Goal: Task Accomplishment & Management: Manage account settings

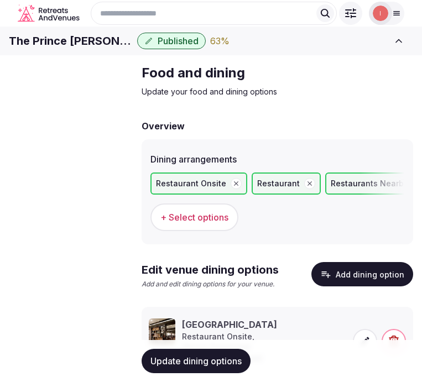
scroll to position [101, 0]
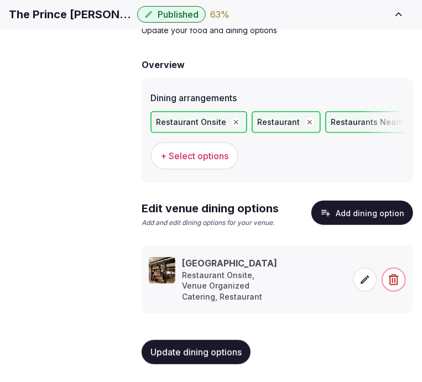
click at [355, 201] on button "Add dining option" at bounding box center [362, 213] width 102 height 24
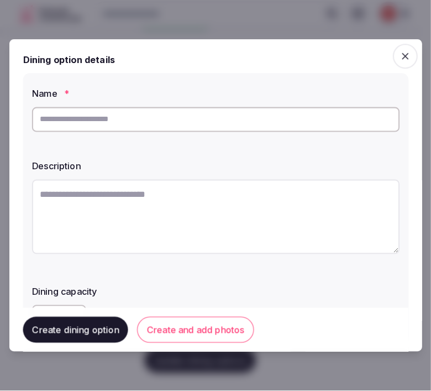
scroll to position [92, 0]
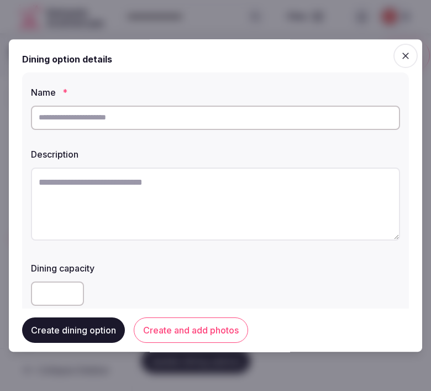
drag, startPoint x: 329, startPoint y: 103, endPoint x: 334, endPoint y: 111, distance: 9.5
click at [329, 105] on div at bounding box center [215, 117] width 369 height 33
click at [336, 113] on input "text" at bounding box center [215, 118] width 369 height 24
drag, startPoint x: 336, startPoint y: 113, endPoint x: 267, endPoint y: 117, distance: 69.8
click at [267, 117] on input "text" at bounding box center [215, 118] width 369 height 24
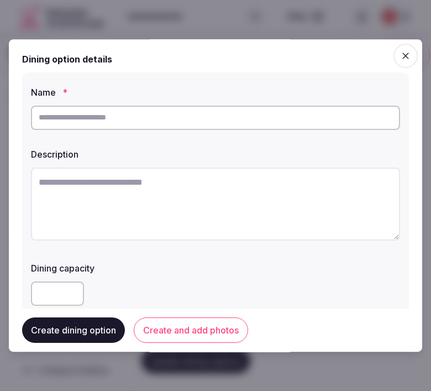
click at [258, 124] on input "text" at bounding box center [215, 118] width 369 height 24
paste input "**********"
type input "**********"
click at [286, 179] on textarea at bounding box center [215, 204] width 369 height 73
paste textarea "**********"
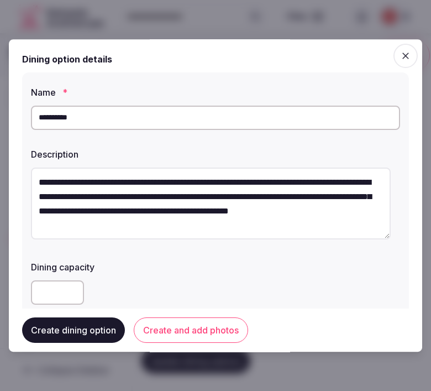
scroll to position [29, 0]
type textarea "**********"
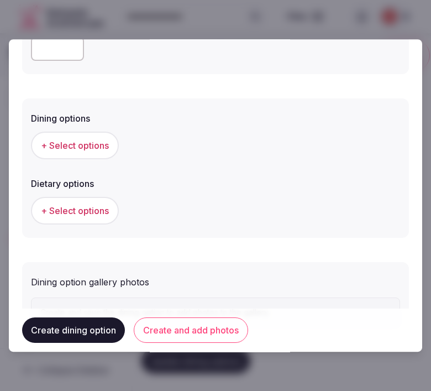
scroll to position [295, 0]
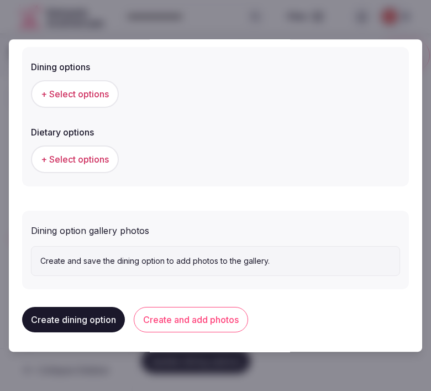
click at [68, 97] on span "+ Select options" at bounding box center [75, 94] width 68 height 12
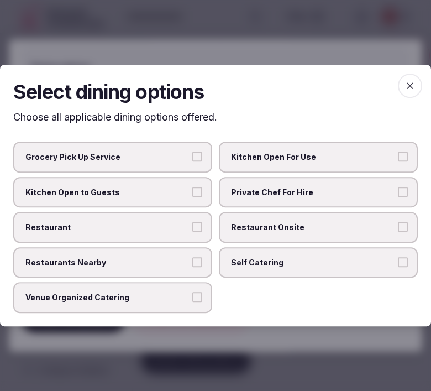
drag, startPoint x: 173, startPoint y: 227, endPoint x: 184, endPoint y: 228, distance: 11.1
click at [174, 228] on span "Restaurant" at bounding box center [107, 227] width 164 height 11
click at [192, 228] on button "Restaurant" at bounding box center [197, 227] width 10 height 10
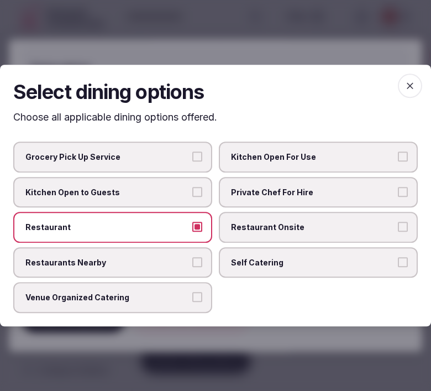
click at [234, 222] on span "Restaurant Onsite" at bounding box center [313, 227] width 164 height 11
click at [398, 222] on button "Restaurant Onsite" at bounding box center [403, 227] width 10 height 10
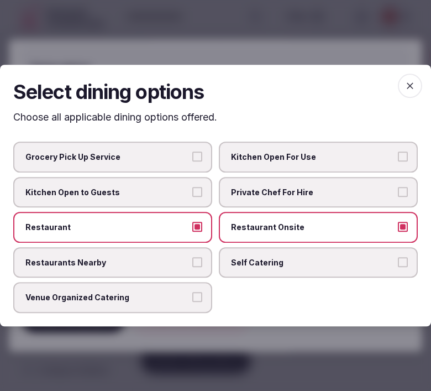
click at [137, 301] on span "Venue Organized Catering" at bounding box center [107, 298] width 164 height 11
click at [192, 301] on button "Venue Organized Catering" at bounding box center [197, 298] width 10 height 10
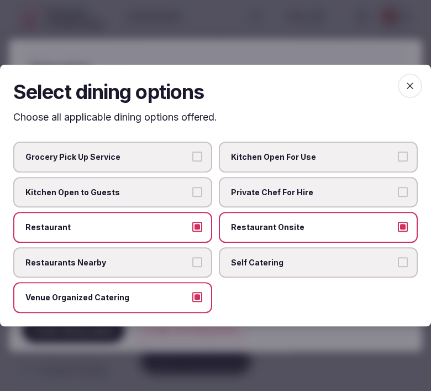
click at [415, 82] on span "button" at bounding box center [410, 86] width 24 height 24
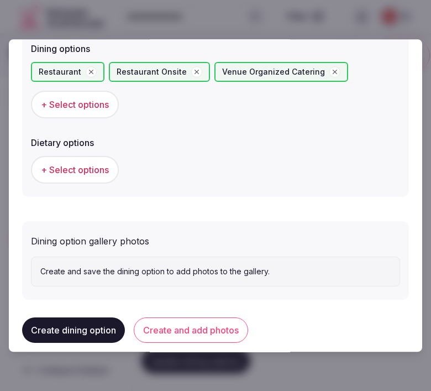
scroll to position [323, 0]
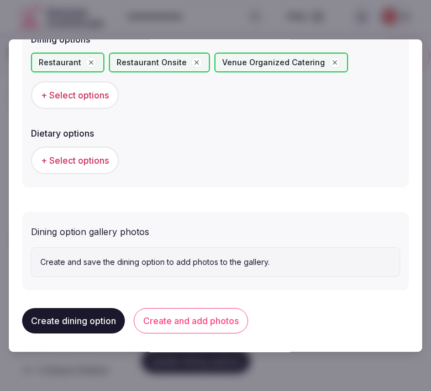
click at [190, 314] on button "Create and add photos" at bounding box center [191, 320] width 114 height 25
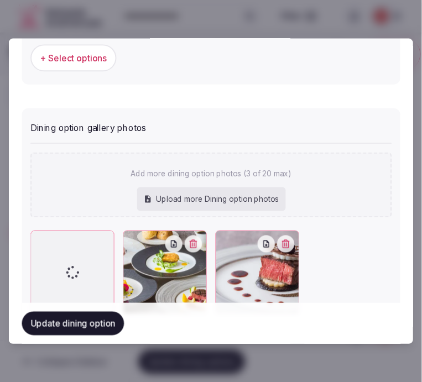
scroll to position [466, 0]
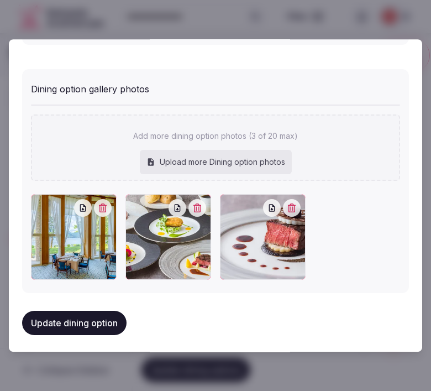
click at [58, 320] on button "Update dining option" at bounding box center [74, 323] width 105 height 24
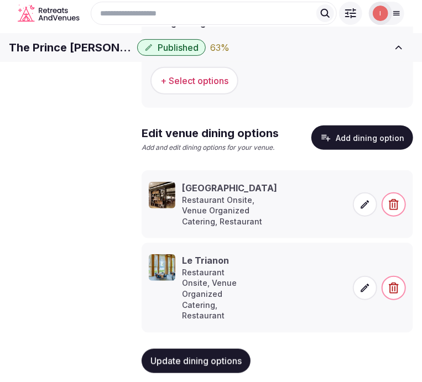
scroll to position [195, 0]
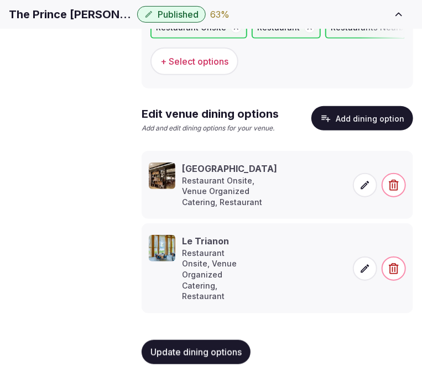
click at [377, 106] on button "Add dining option" at bounding box center [362, 118] width 102 height 24
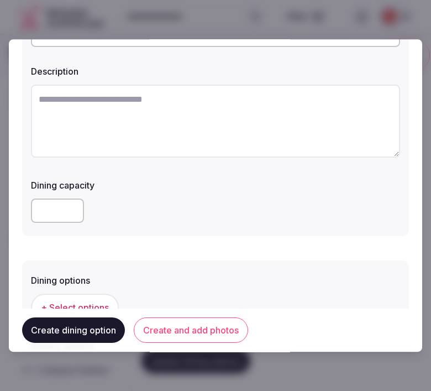
scroll to position [61, 0]
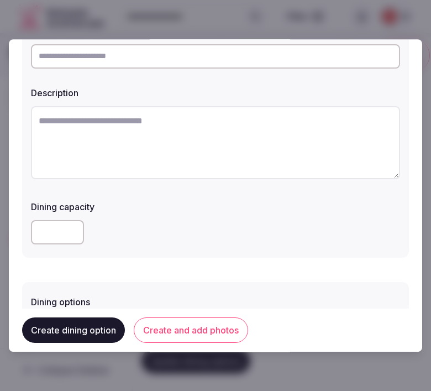
click at [185, 64] on input "text" at bounding box center [215, 56] width 369 height 24
paste input "**********"
type input "**********"
click at [299, 139] on textarea at bounding box center [215, 142] width 369 height 73
paste textarea "**********"
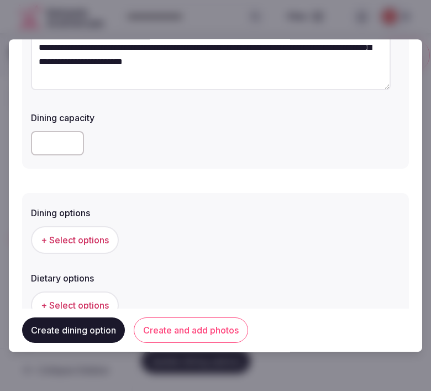
scroll to position [184, 0]
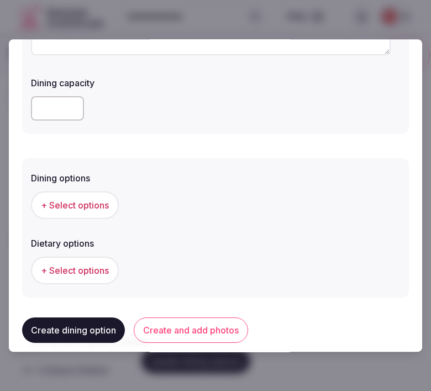
type textarea "**********"
click at [80, 214] on button "+ Select options" at bounding box center [75, 205] width 88 height 28
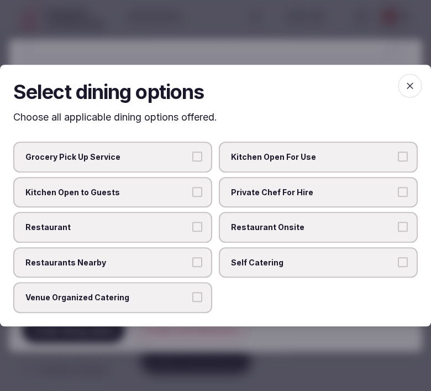
click at [278, 229] on span "Restaurant Onsite" at bounding box center [313, 227] width 164 height 11
click at [398, 229] on button "Restaurant Onsite" at bounding box center [403, 227] width 10 height 10
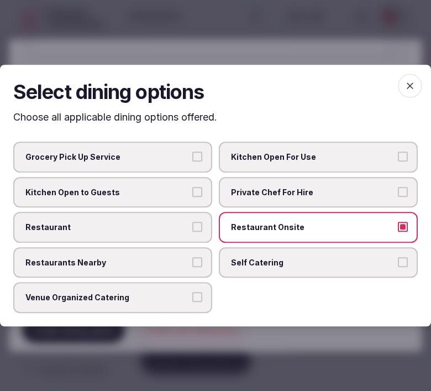
click at [156, 231] on span "Restaurant" at bounding box center [107, 227] width 164 height 11
click at [192, 231] on button "Restaurant" at bounding box center [197, 227] width 10 height 10
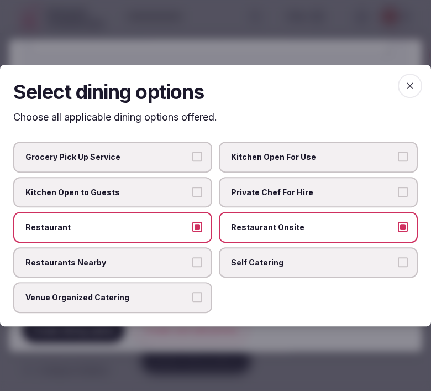
click at [181, 294] on span "Venue Organized Catering" at bounding box center [107, 298] width 164 height 11
click at [192, 294] on button "Venue Organized Catering" at bounding box center [197, 298] width 10 height 10
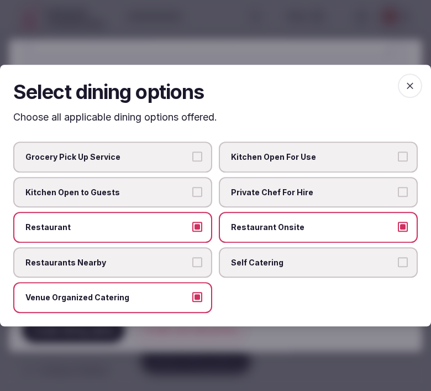
click at [406, 86] on icon "button" at bounding box center [410, 85] width 11 height 11
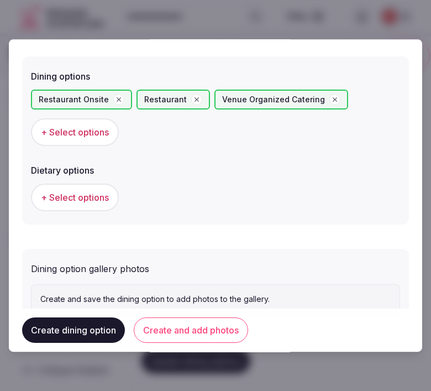
scroll to position [307, 0]
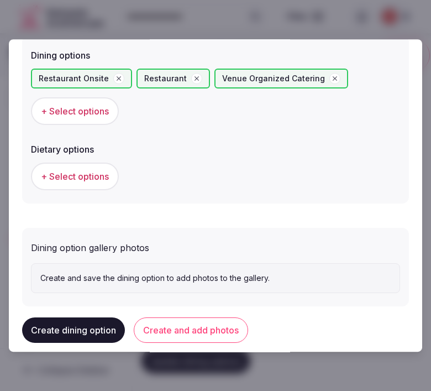
click at [212, 330] on button "Create and add photos" at bounding box center [191, 329] width 114 height 25
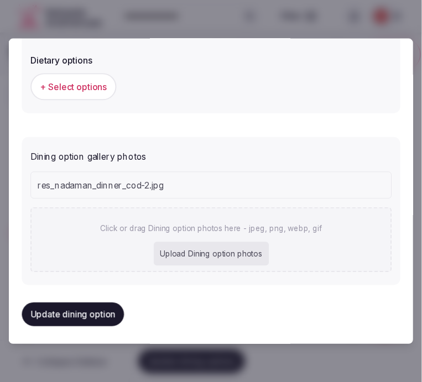
scroll to position [424, 0]
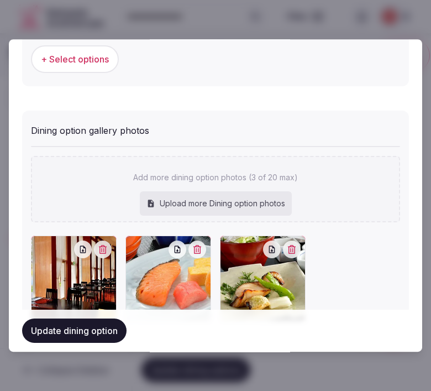
click at [69, 330] on button "Update dining option" at bounding box center [74, 331] width 105 height 24
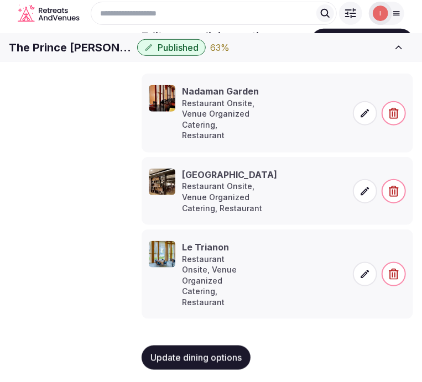
scroll to position [279, 0]
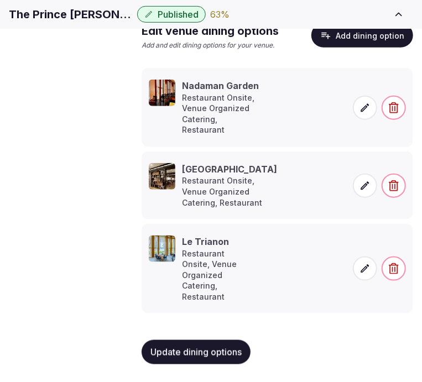
click at [189, 358] on button "Update dining options" at bounding box center [196, 352] width 109 height 24
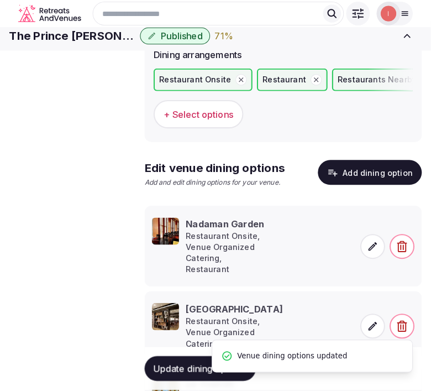
scroll to position [95, 0]
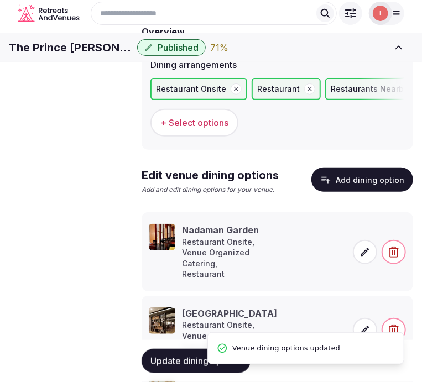
click at [353, 191] on button "Add dining option" at bounding box center [362, 180] width 102 height 24
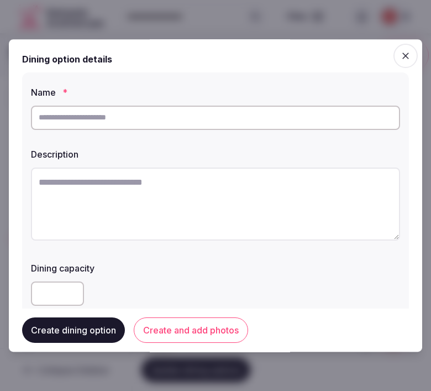
click at [264, 122] on input "text" at bounding box center [215, 118] width 369 height 24
paste input "**********"
type input "**********"
click at [277, 191] on textarea at bounding box center [215, 204] width 369 height 73
paste textarea "**********"
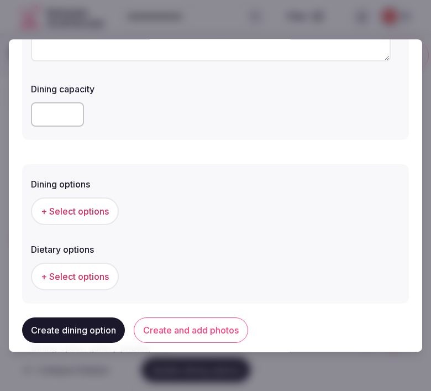
scroll to position [184, 0]
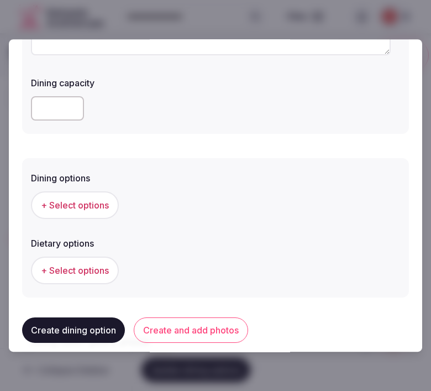
type textarea "**********"
click at [78, 209] on span "+ Select options" at bounding box center [75, 205] width 68 height 12
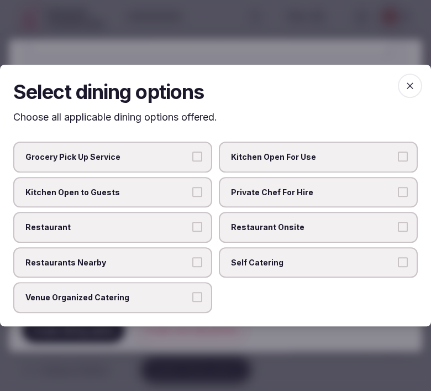
click at [247, 239] on label "Restaurant Onsite" at bounding box center [318, 227] width 199 height 31
click at [398, 232] on button "Restaurant Onsite" at bounding box center [403, 227] width 10 height 10
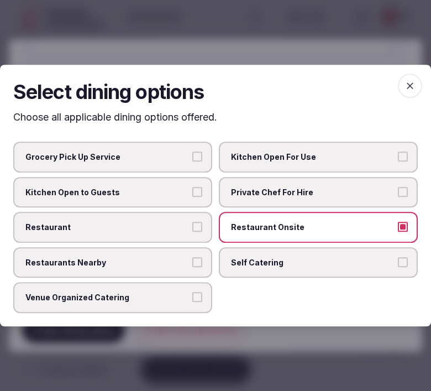
click at [178, 227] on span "Restaurant" at bounding box center [107, 227] width 164 height 11
click at [192, 227] on button "Restaurant" at bounding box center [197, 227] width 10 height 10
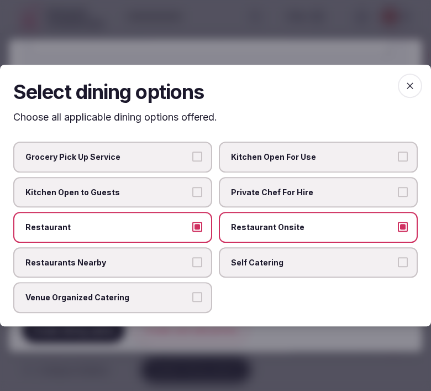
click at [415, 76] on span "button" at bounding box center [410, 86] width 24 height 24
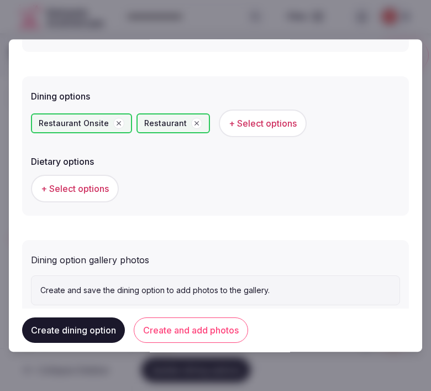
scroll to position [295, 0]
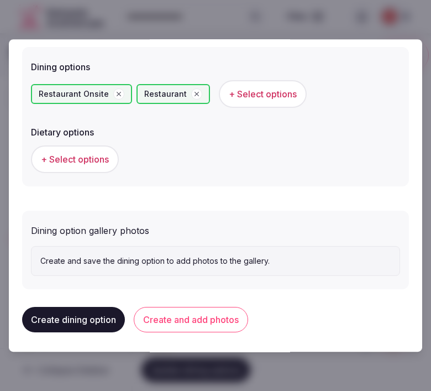
click at [175, 311] on button "Create and add photos" at bounding box center [191, 319] width 114 height 25
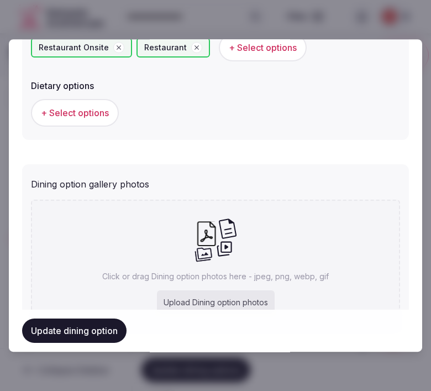
scroll to position [397, 0]
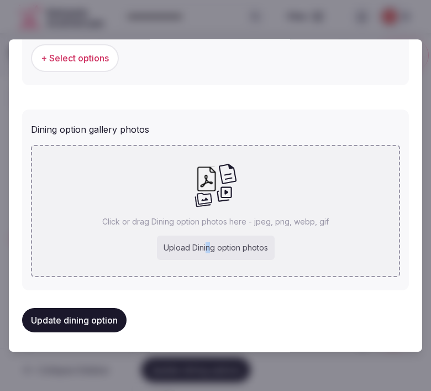
click at [213, 240] on div "Click or drag Dining option photos here - jpeg, png, webp, gif Upload Dining op…" at bounding box center [215, 211] width 369 height 132
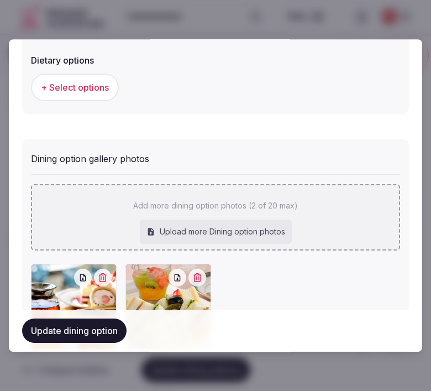
click at [207, 211] on div "Add more dining option photos (2 of 20 max) Upload more Dining option photos" at bounding box center [215, 218] width 369 height 66
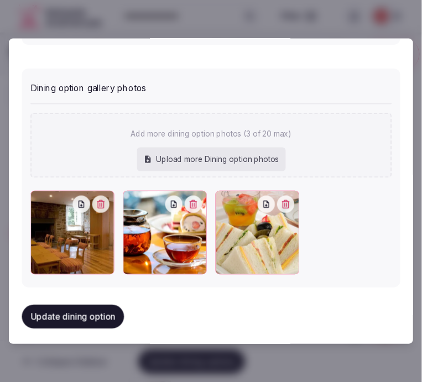
scroll to position [437, 0]
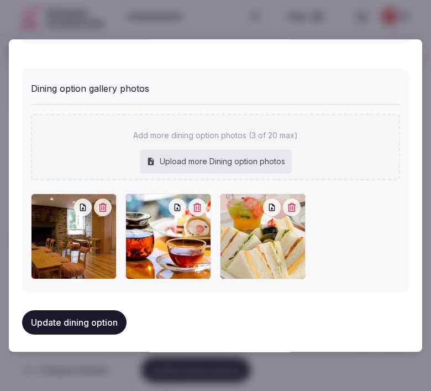
drag, startPoint x: 113, startPoint y: 329, endPoint x: 112, endPoint y: 320, distance: 9.4
click at [112, 329] on button "Update dining option" at bounding box center [74, 323] width 105 height 24
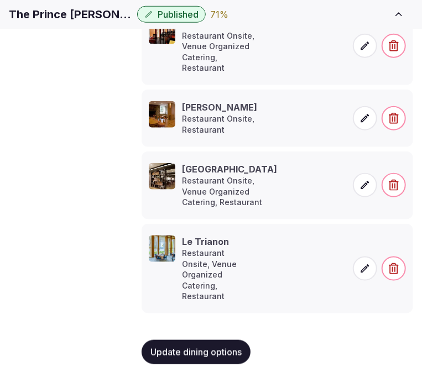
scroll to position [340, 0]
click at [172, 357] on span "Update dining options" at bounding box center [195, 352] width 91 height 11
click at [214, 356] on span "Update dining options" at bounding box center [195, 352] width 91 height 11
click at [224, 352] on div "Update dining options" at bounding box center [278, 352] width 272 height 42
drag, startPoint x: 218, startPoint y: 357, endPoint x: 205, endPoint y: 284, distance: 74.7
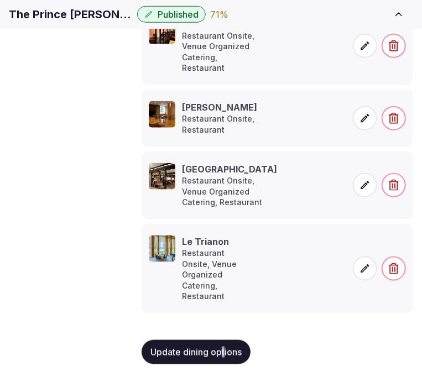
click at [215, 351] on span "Update dining options" at bounding box center [195, 352] width 91 height 11
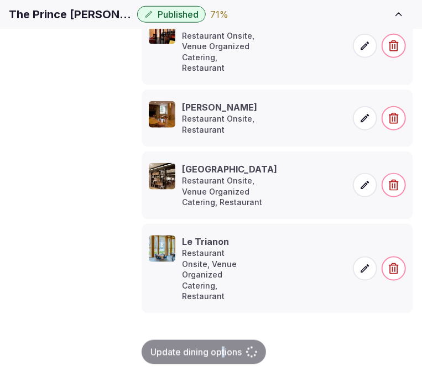
scroll to position [0, 0]
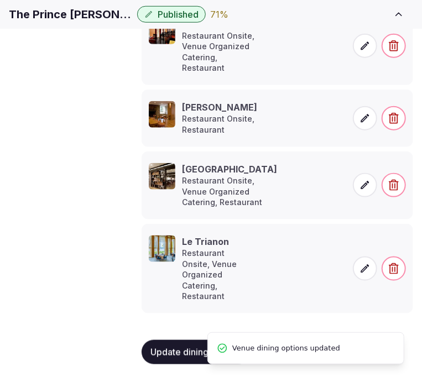
click at [0, 0] on span "Activities & experiences" at bounding box center [0, 0] width 0 height 0
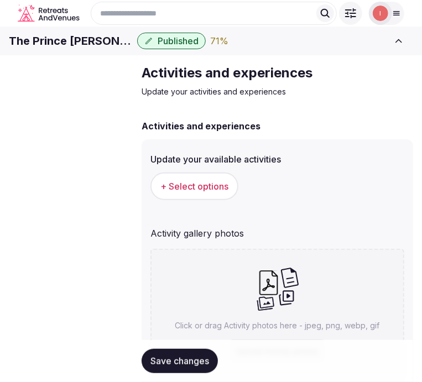
scroll to position [61, 0]
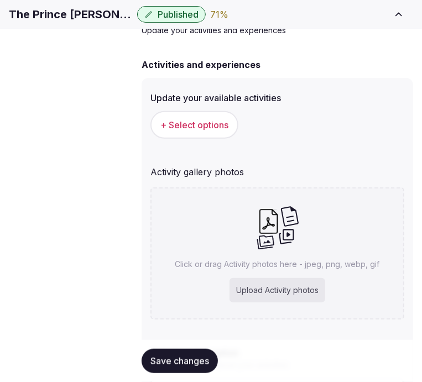
click at [247, 244] on div "Click or drag Activity photos here - jpeg, png, webp, gif Upload Activity photos" at bounding box center [277, 253] width 254 height 132
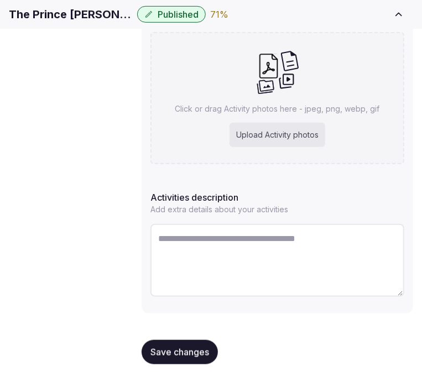
scroll to position [219, 0]
click at [263, 244] on textarea at bounding box center [277, 260] width 254 height 73
paste textarea "**********"
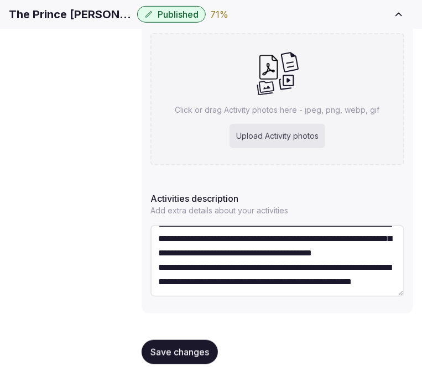
scroll to position [61, 0]
type textarea "**********"
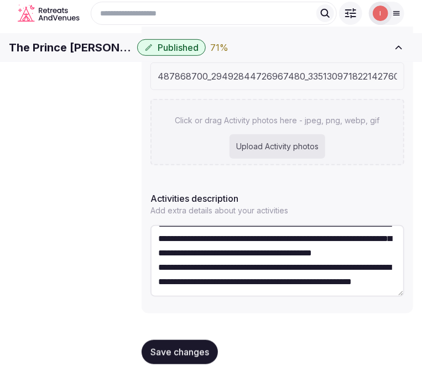
scroll to position [219, 0]
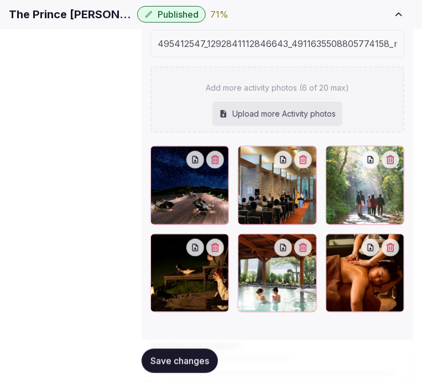
drag, startPoint x: 248, startPoint y: 88, endPoint x: 264, endPoint y: 90, distance: 16.1
click at [258, 88] on div "Add more activity photos (6 of 20 max) Upload more Activity photos" at bounding box center [277, 99] width 254 height 66
click at [249, 93] on p "Add more activity photos (6 of 20 max)" at bounding box center [277, 87] width 143 height 11
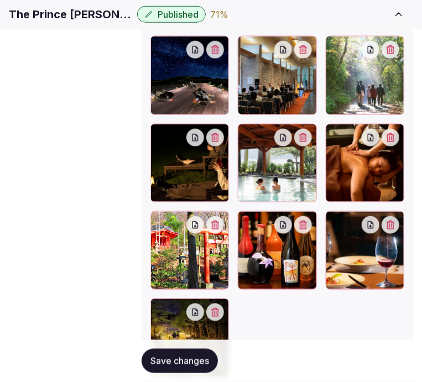
scroll to position [303, 0]
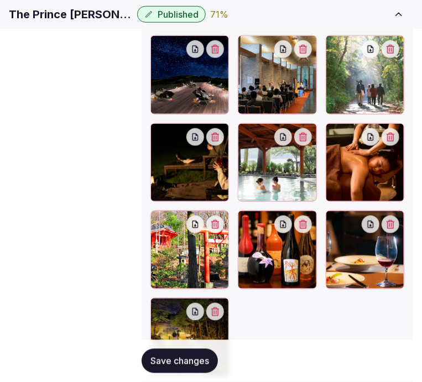
click at [190, 358] on span "Save changes" at bounding box center [179, 361] width 59 height 11
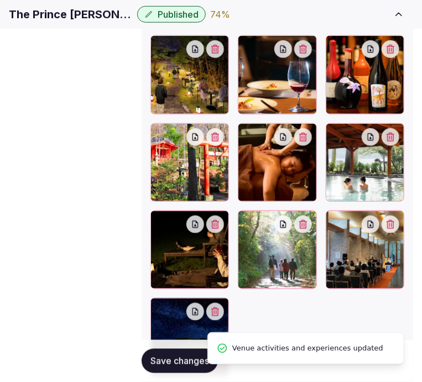
click at [190, 358] on span "Save changes" at bounding box center [179, 361] width 59 height 11
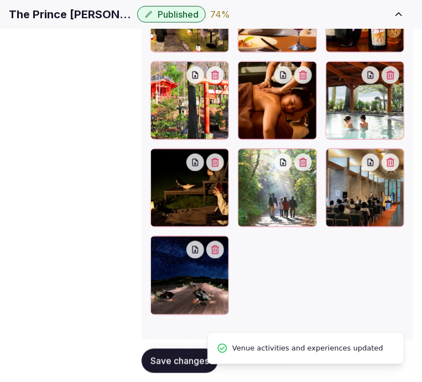
scroll to position [0, 0]
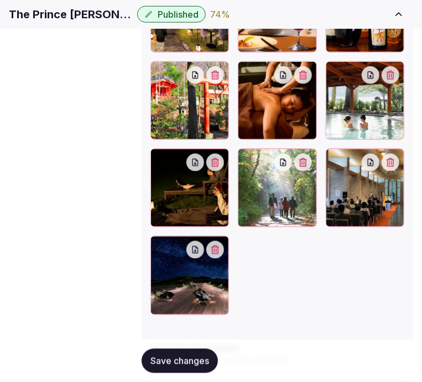
click at [0, 0] on span "Location" at bounding box center [0, 0] width 0 height 0
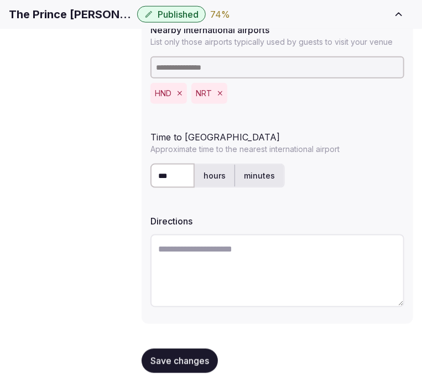
scroll to position [378, 0]
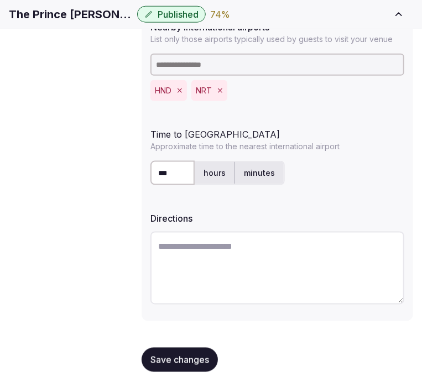
click at [156, 357] on button "Save changes" at bounding box center [180, 360] width 76 height 24
click at [0, 0] on span "Environment" at bounding box center [0, 0] width 0 height 0
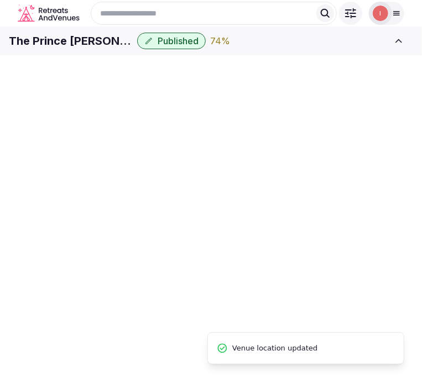
scroll to position [47, 0]
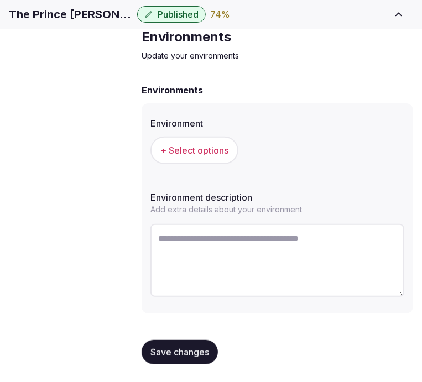
click at [201, 157] on span "+ Select options" at bounding box center [194, 150] width 68 height 12
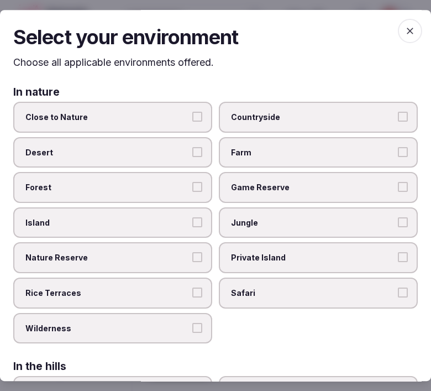
click at [116, 120] on span "Close to Nature" at bounding box center [107, 117] width 164 height 11
click at [192, 120] on button "Close to Nature" at bounding box center [197, 117] width 10 height 10
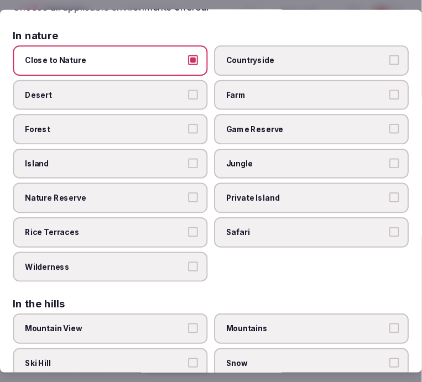
scroll to position [0, 0]
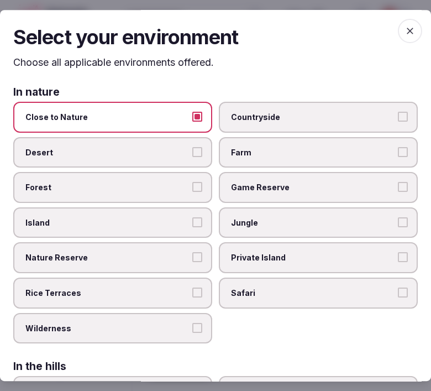
click at [405, 28] on icon "button" at bounding box center [410, 30] width 11 height 11
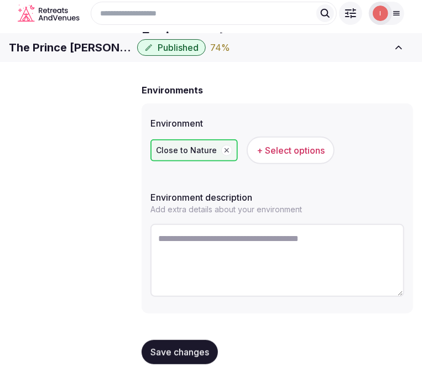
drag, startPoint x: 162, startPoint y: 359, endPoint x: 165, endPoint y: 347, distance: 13.0
click at [161, 358] on span "Save changes" at bounding box center [179, 352] width 59 height 11
click at [177, 364] on button "Save changes" at bounding box center [180, 352] width 76 height 24
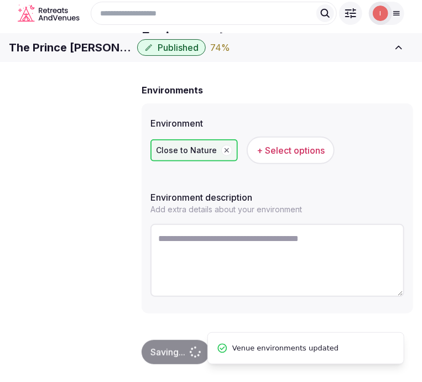
click at [0, 0] on span "Types of retreats" at bounding box center [0, 0] width 0 height 0
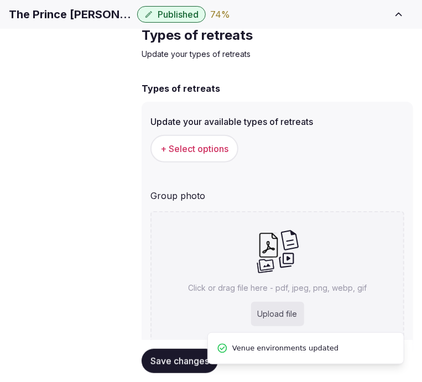
scroll to position [161, 0]
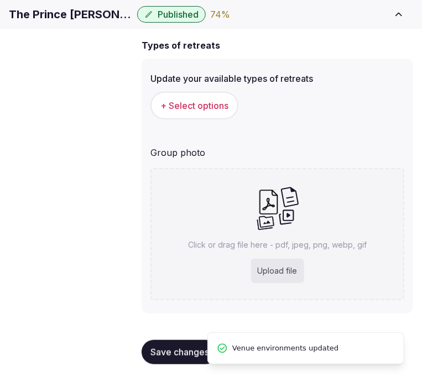
click at [204, 103] on button "+ Select options" at bounding box center [194, 106] width 88 height 28
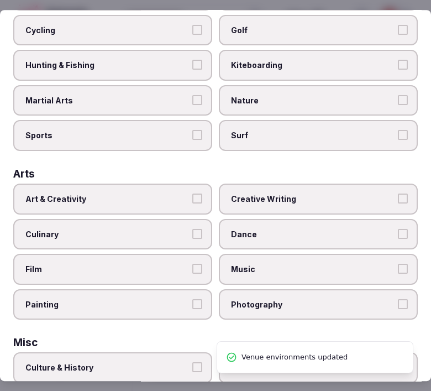
scroll to position [123, 0]
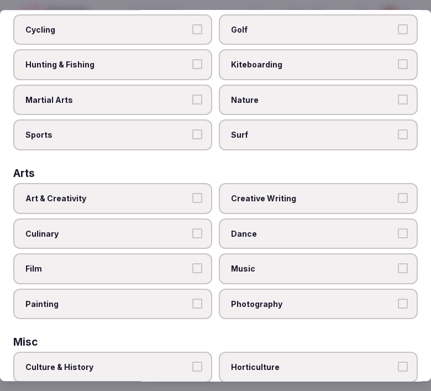
click at [169, 193] on span "Art & Creativity" at bounding box center [107, 198] width 164 height 11
click at [192, 193] on button "Art & Creativity" at bounding box center [197, 198] width 10 height 10
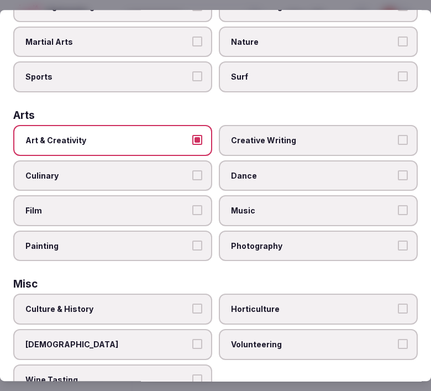
scroll to position [246, 0]
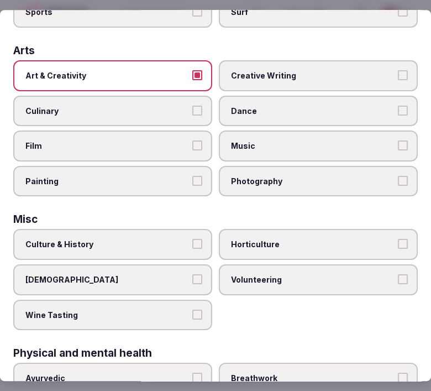
drag, startPoint x: 166, startPoint y: 217, endPoint x: 175, endPoint y: 224, distance: 11.1
click at [168, 220] on div "Misc Culture & History Horticulture LGBTQ Volunteering Wine Tasting" at bounding box center [215, 273] width 405 height 116
click at [179, 239] on span "Culture & History" at bounding box center [107, 244] width 164 height 11
click at [192, 239] on button "Culture & History" at bounding box center [197, 244] width 10 height 10
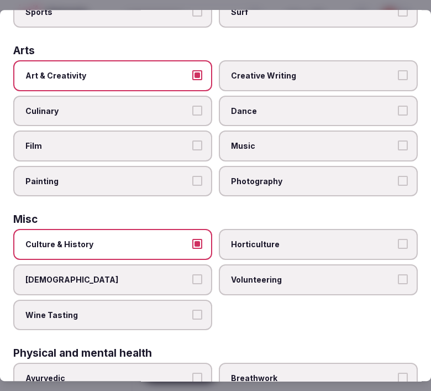
click at [245, 274] on span "Volunteering" at bounding box center [313, 279] width 164 height 11
click at [236, 274] on span "Volunteering" at bounding box center [313, 279] width 164 height 11
click at [398, 274] on button "Volunteering" at bounding box center [403, 279] width 10 height 10
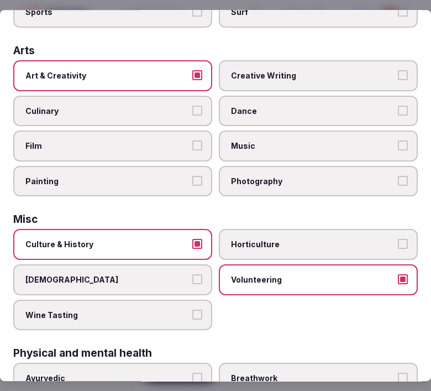
click at [364, 274] on span "Volunteering" at bounding box center [313, 279] width 164 height 11
click at [398, 274] on button "Volunteering" at bounding box center [403, 279] width 10 height 10
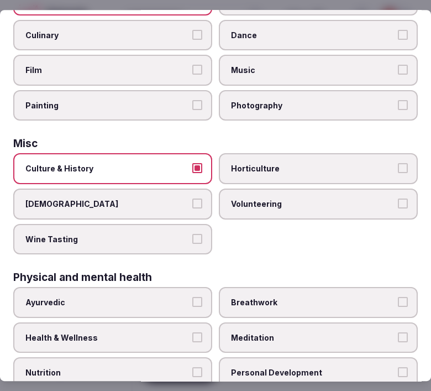
scroll to position [430, 0]
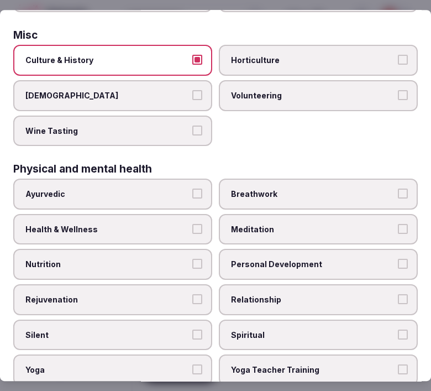
click at [178, 190] on label "Ayurvedic" at bounding box center [112, 194] width 199 height 31
click at [192, 190] on button "Ayurvedic" at bounding box center [197, 194] width 10 height 10
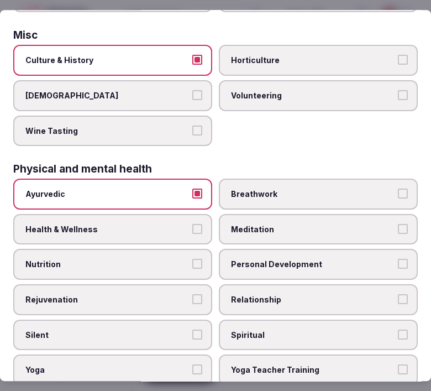
drag, startPoint x: 242, startPoint y: 252, endPoint x: 254, endPoint y: 273, distance: 24.6
click at [244, 257] on label "Personal Development" at bounding box center [318, 264] width 199 height 31
click at [398, 259] on button "Personal Development" at bounding box center [403, 264] width 10 height 10
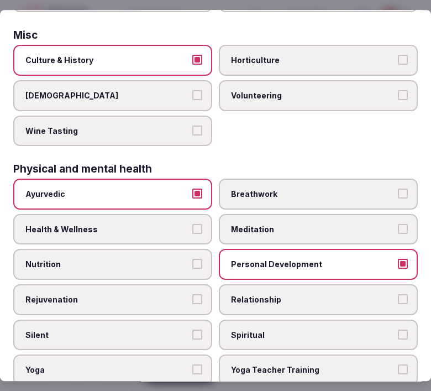
click at [253, 294] on span "Relationship" at bounding box center [313, 299] width 164 height 11
click at [398, 294] on button "Relationship" at bounding box center [403, 299] width 10 height 10
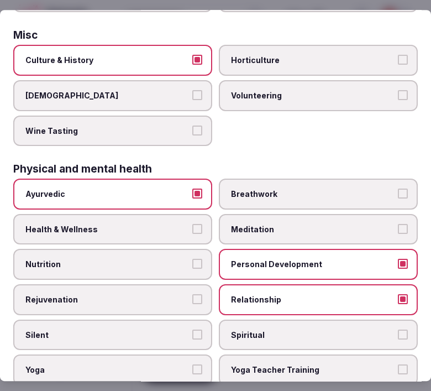
drag, startPoint x: 262, startPoint y: 324, endPoint x: 274, endPoint y: 329, distance: 12.4
click at [263, 324] on label "Spiritual" at bounding box center [318, 335] width 199 height 31
click at [398, 330] on button "Spiritual" at bounding box center [403, 335] width 10 height 10
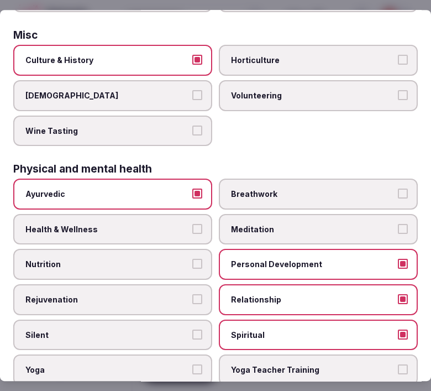
click at [288, 355] on label "Yoga Teacher Training" at bounding box center [318, 370] width 199 height 31
click at [398, 364] on button "Yoga Teacher Training" at bounding box center [403, 369] width 10 height 10
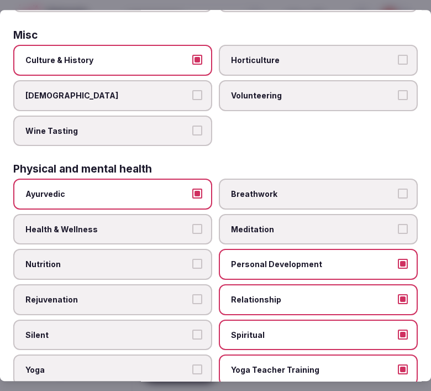
click at [137, 224] on span "Health & Wellness" at bounding box center [107, 229] width 164 height 11
click at [192, 224] on button "Health & Wellness" at bounding box center [197, 229] width 10 height 10
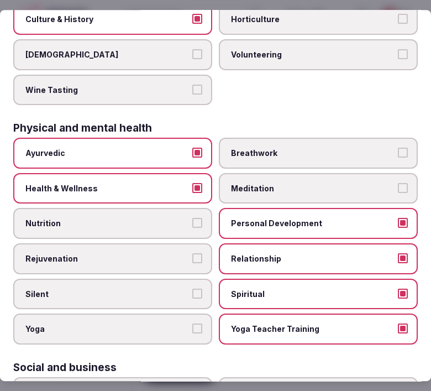
scroll to position [491, 0]
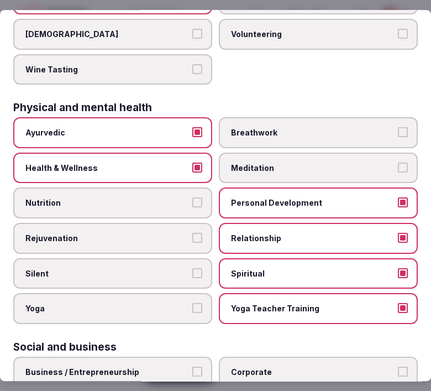
click at [244, 76] on div "Active Adventure Cold Water Exposure Cycling Golf Hunting & Fishing Kiteboardin…" at bounding box center [215, 62] width 405 height 932
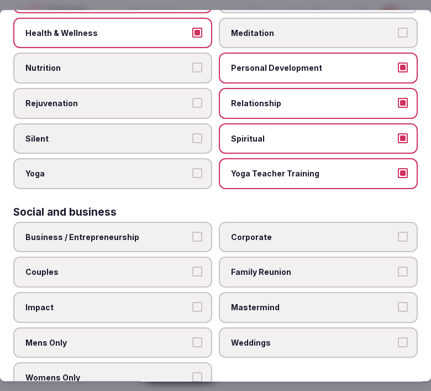
scroll to position [627, 0]
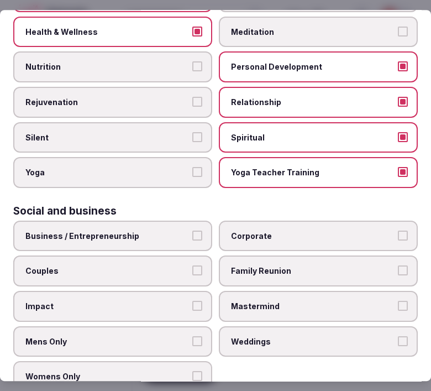
click at [154, 231] on span "Business / Entrepreneurship" at bounding box center [107, 236] width 164 height 11
click at [192, 231] on button "Business / Entrepreneurship" at bounding box center [197, 236] width 10 height 10
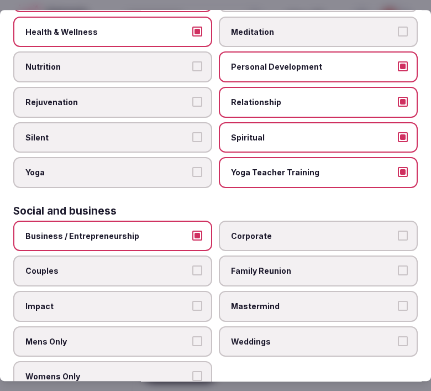
click at [174, 336] on span "Mens Only" at bounding box center [107, 341] width 164 height 11
click at [192, 336] on button "Mens Only" at bounding box center [197, 341] width 10 height 10
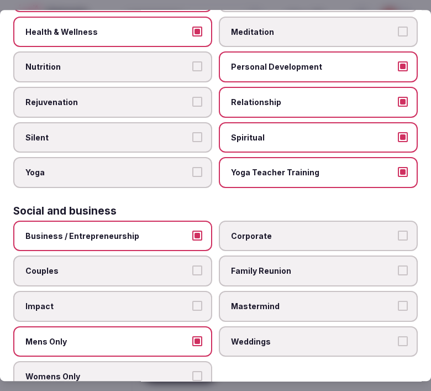
click at [281, 266] on span "Family Reunion" at bounding box center [313, 271] width 164 height 11
click at [398, 266] on button "Family Reunion" at bounding box center [403, 271] width 10 height 10
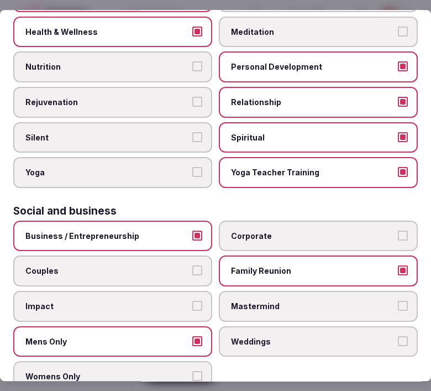
click at [322, 336] on span "Weddings" at bounding box center [313, 341] width 164 height 11
click at [398, 336] on button "Weddings" at bounding box center [403, 341] width 10 height 10
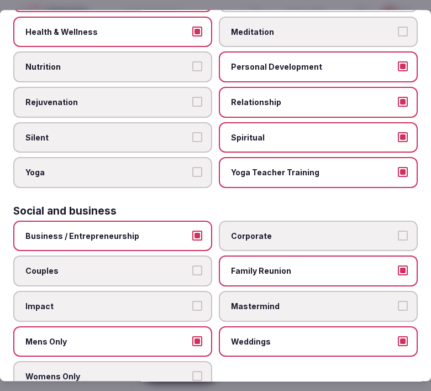
click at [324, 336] on span "Weddings" at bounding box center [313, 341] width 164 height 11
click at [398, 336] on button "Weddings" at bounding box center [403, 341] width 10 height 10
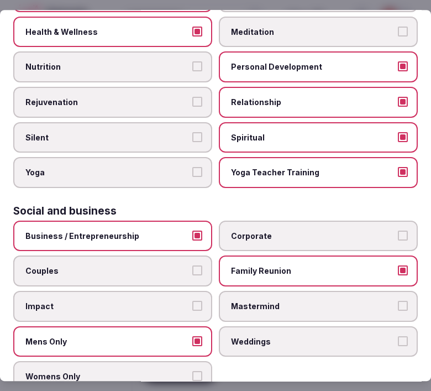
click at [311, 231] on span "Corporate" at bounding box center [313, 236] width 164 height 11
click at [398, 231] on button "Corporate" at bounding box center [403, 236] width 10 height 10
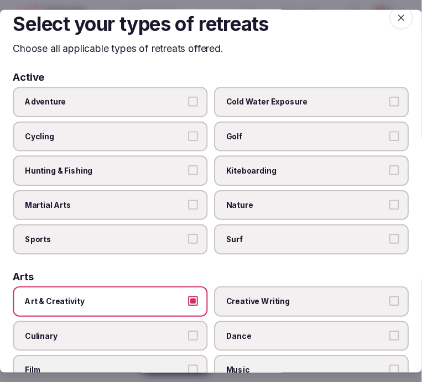
scroll to position [0, 0]
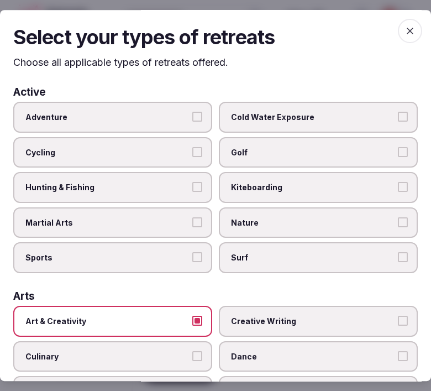
click at [405, 28] on icon "button" at bounding box center [410, 30] width 11 height 11
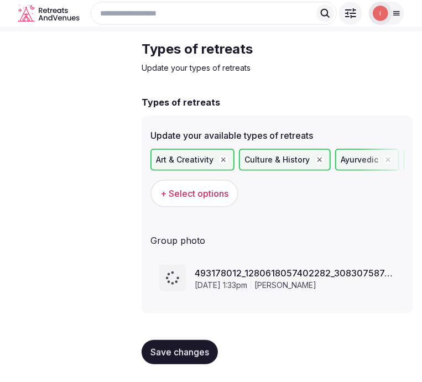
scroll to position [41, 0]
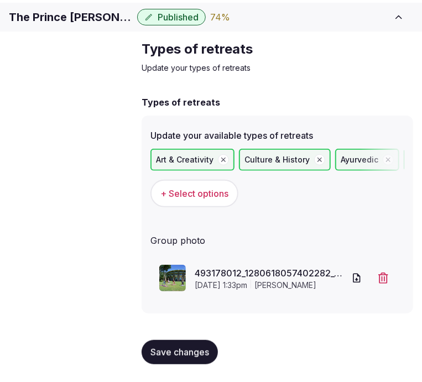
click at [196, 346] on button "Save changes" at bounding box center [180, 352] width 76 height 24
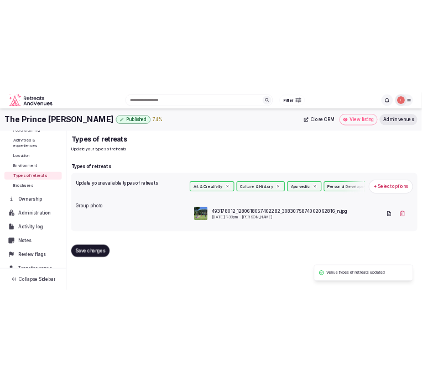
scroll to position [161, 0]
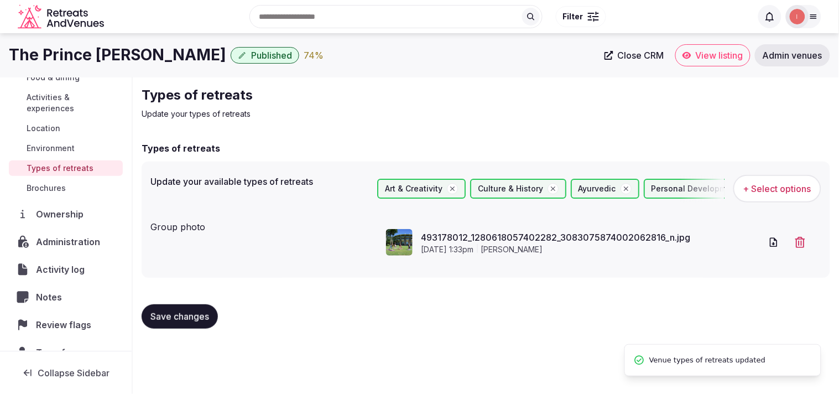
click at [421, 54] on span "Close CRM" at bounding box center [641, 55] width 46 height 11
click at [163, 318] on span "Save changes" at bounding box center [179, 316] width 59 height 11
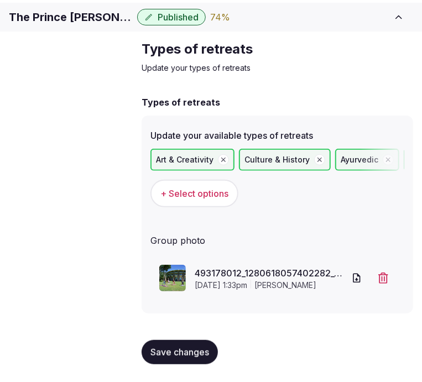
scroll to position [41, 0]
click at [194, 355] on span "Save changes" at bounding box center [179, 352] width 59 height 11
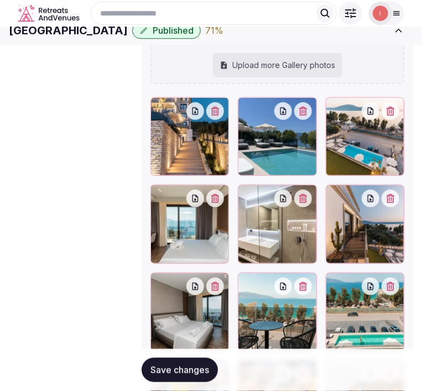
scroll to position [1327, 0]
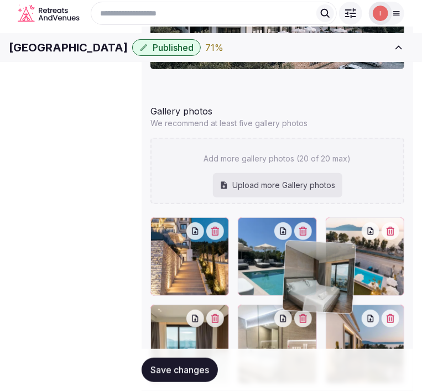
drag, startPoint x: 305, startPoint y: 230, endPoint x: 291, endPoint y: 251, distance: 24.4
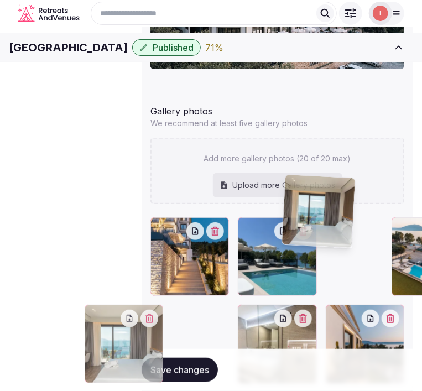
drag, startPoint x: 349, startPoint y: 179, endPoint x: 289, endPoint y: 174, distance: 60.5
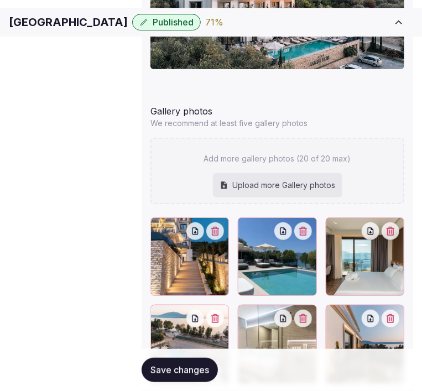
scroll to position [1389, 0]
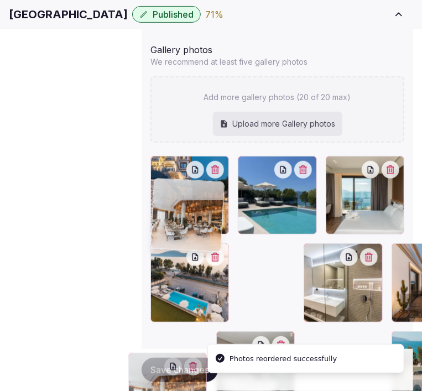
drag, startPoint x: 355, startPoint y: 247, endPoint x: 160, endPoint y: 191, distance: 202.4
